Goal: Register for event/course

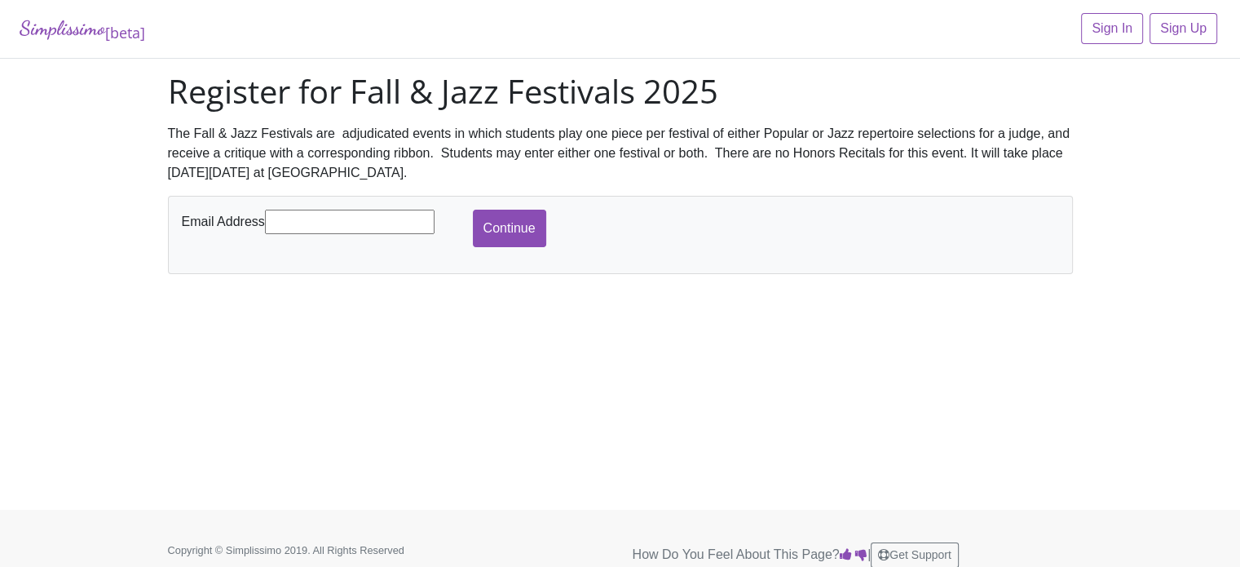
click at [336, 219] on input "text" at bounding box center [350, 222] width 170 height 24
type input "[EMAIL_ADDRESS][DOMAIN_NAME]"
click at [506, 232] on input "Continue" at bounding box center [509, 229] width 73 height 38
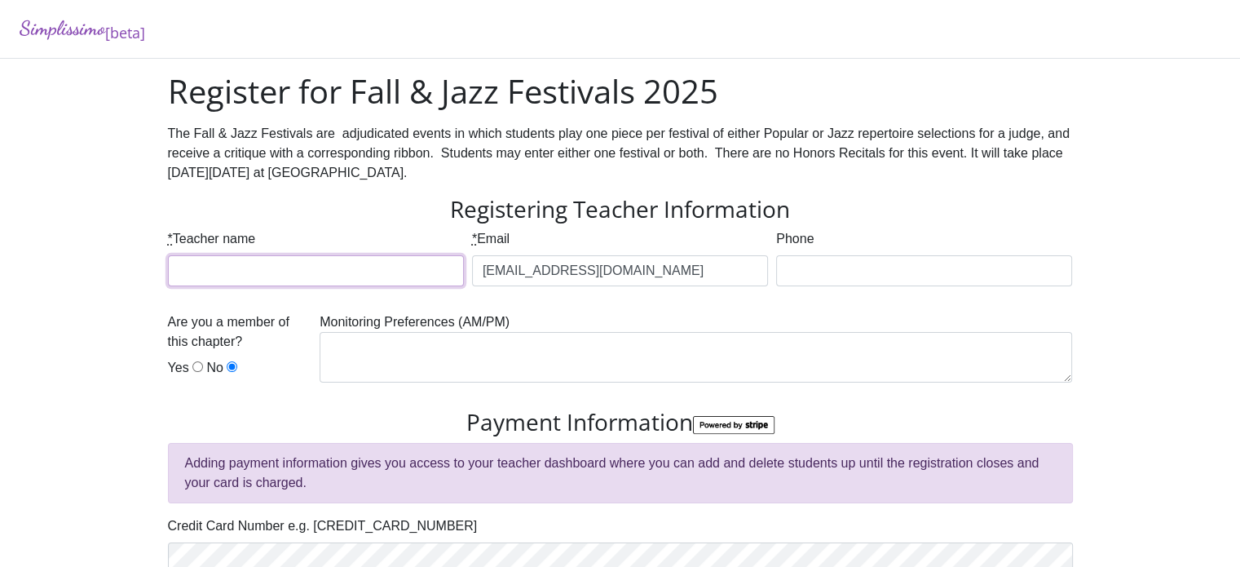
click at [394, 275] on input "* Teacher name" at bounding box center [316, 270] width 296 height 31
type input "Donna Hopson"
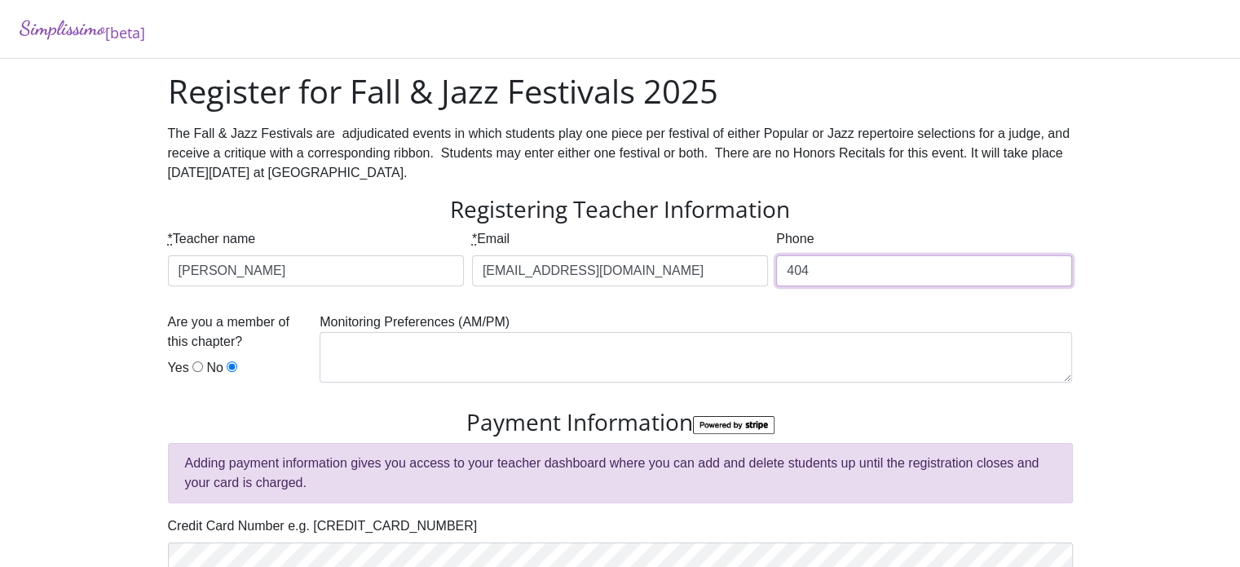
type input "4042854045"
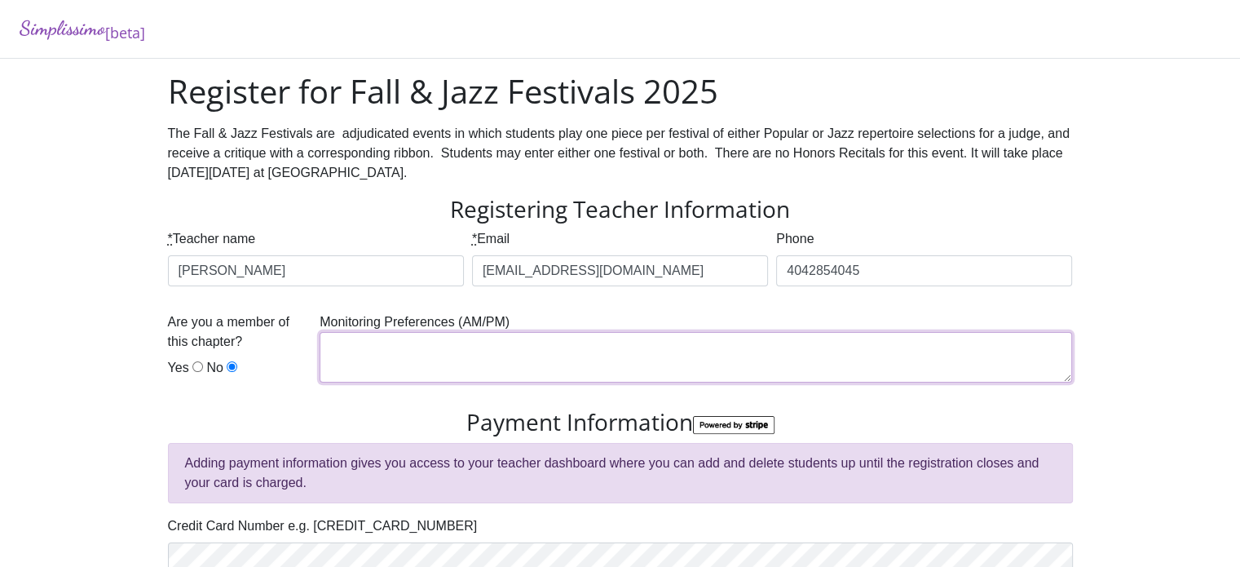
click at [860, 351] on textarea at bounding box center [696, 357] width 753 height 51
click at [192, 368] on input "Yes" at bounding box center [197, 366] width 11 height 11
radio input "true"
click at [374, 343] on textarea at bounding box center [696, 357] width 753 height 51
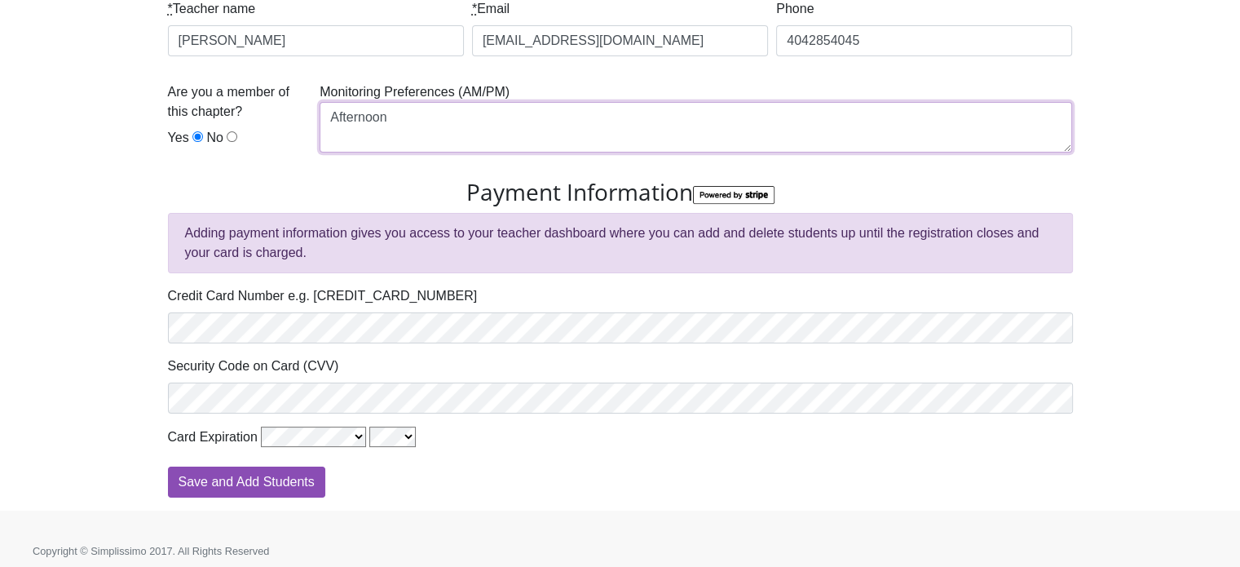
scroll to position [237, 0]
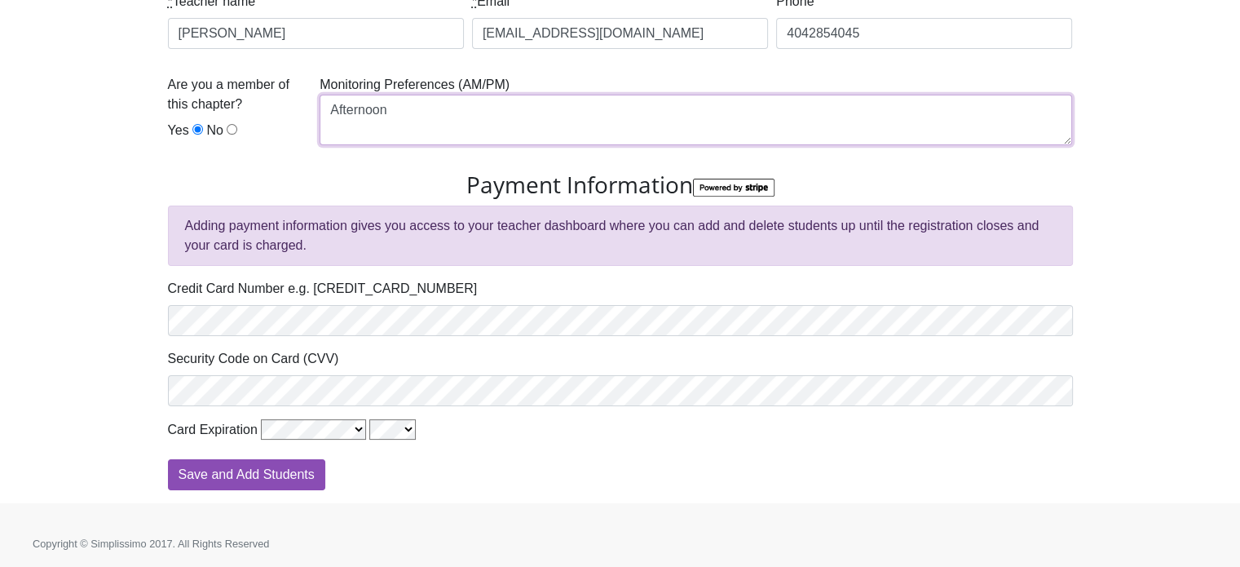
type textarea "Afternoon"
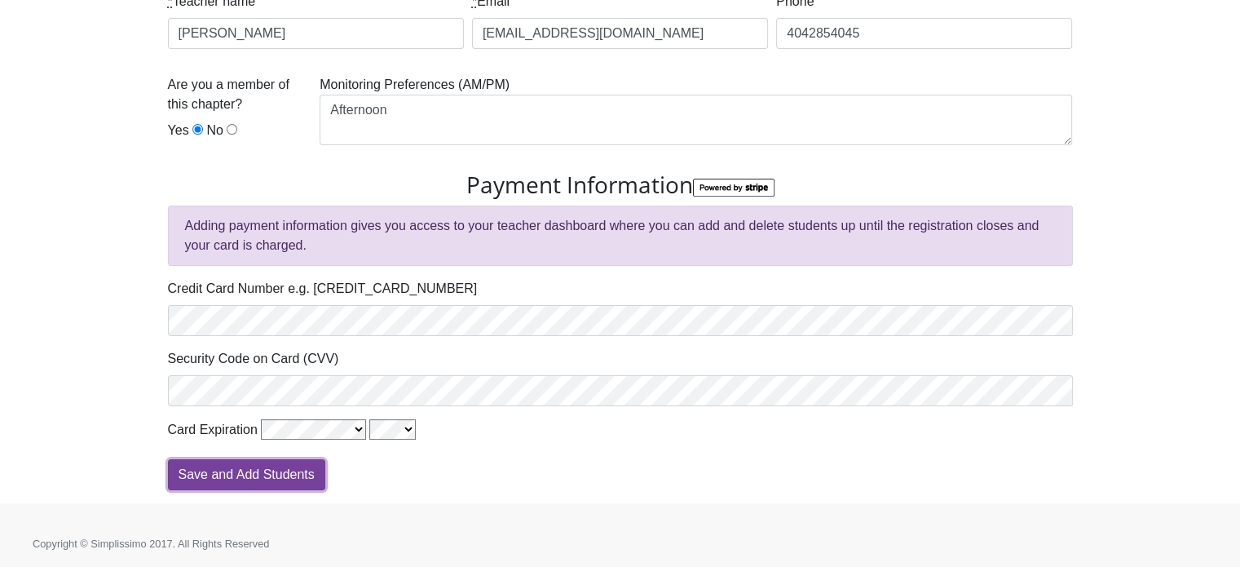
click at [284, 478] on input "Save and Add Students" at bounding box center [246, 474] width 157 height 31
type input "Processing"
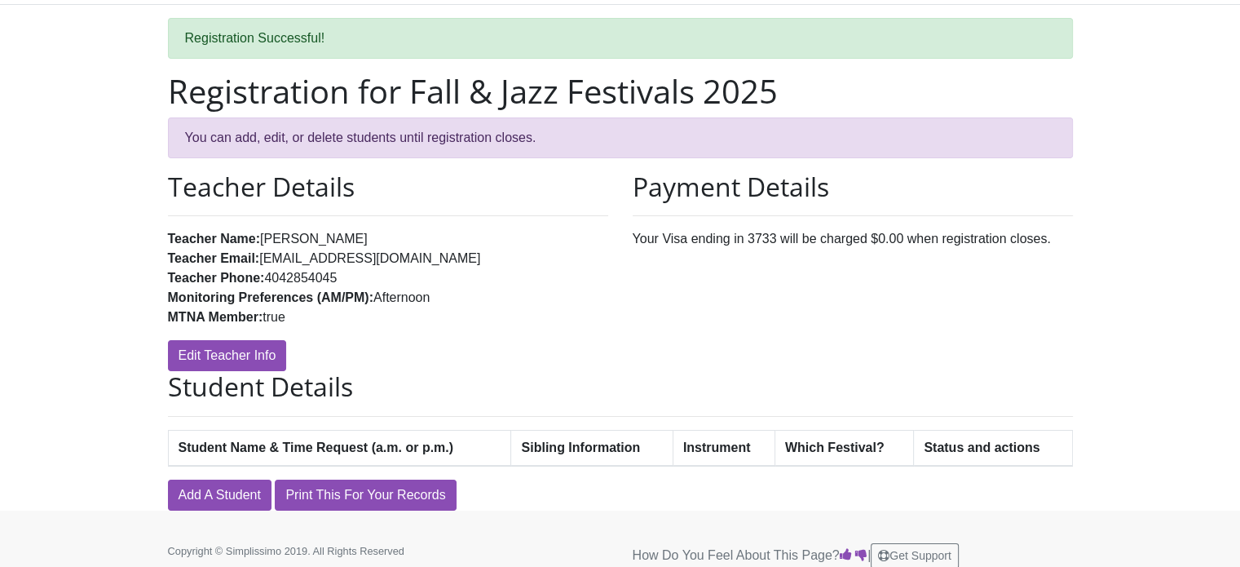
scroll to position [69, 0]
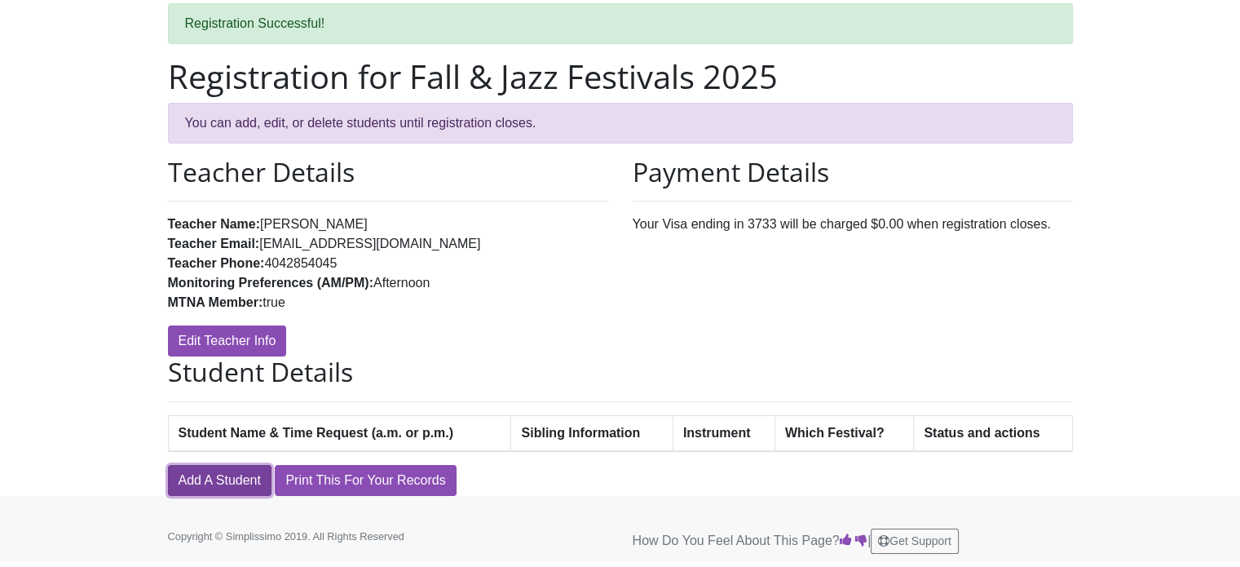
click at [243, 476] on link "Add A Student" at bounding box center [220, 480] width 104 height 31
